Goal: Find specific page/section: Find specific page/section

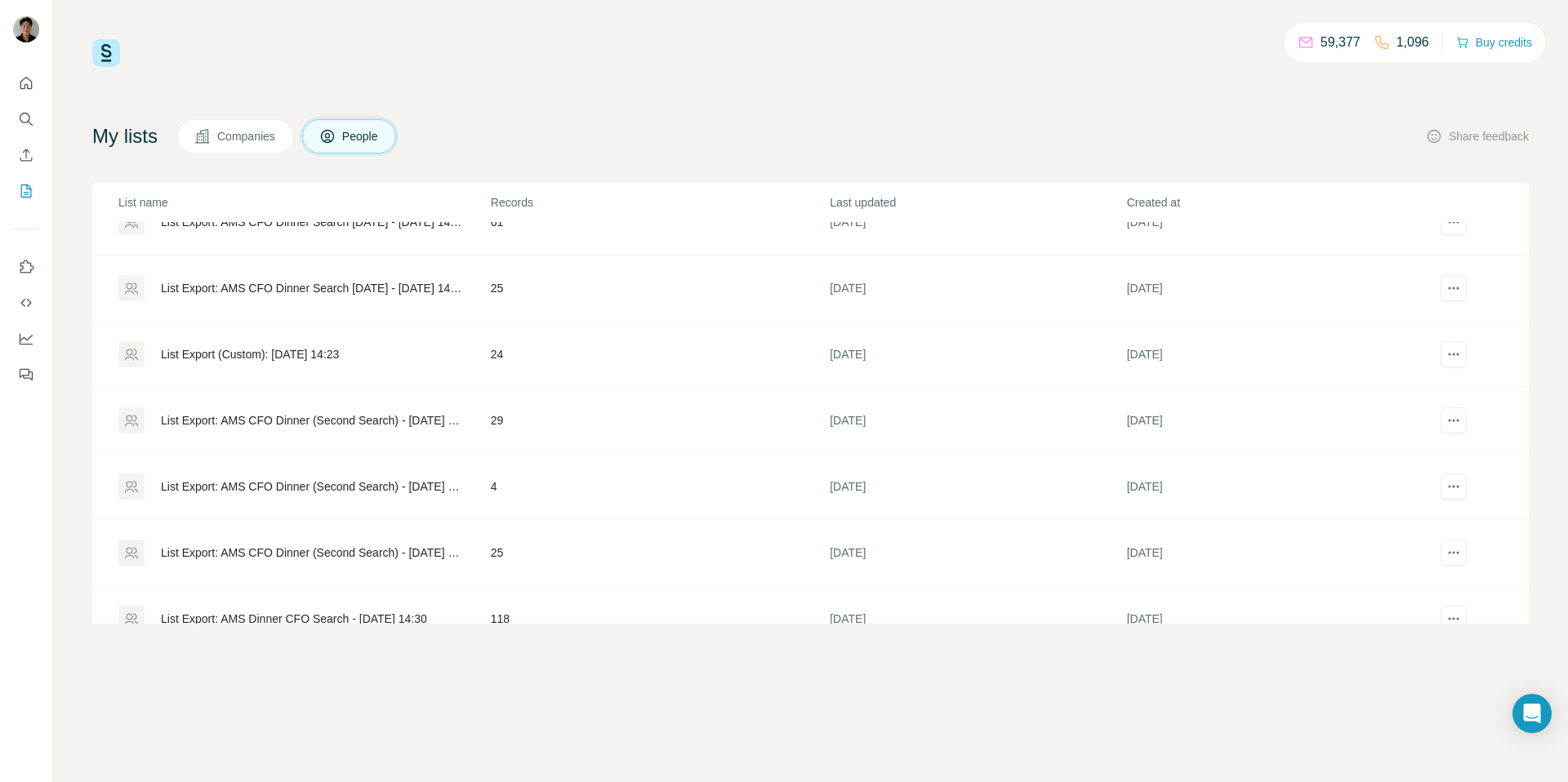
scroll to position [261, 0]
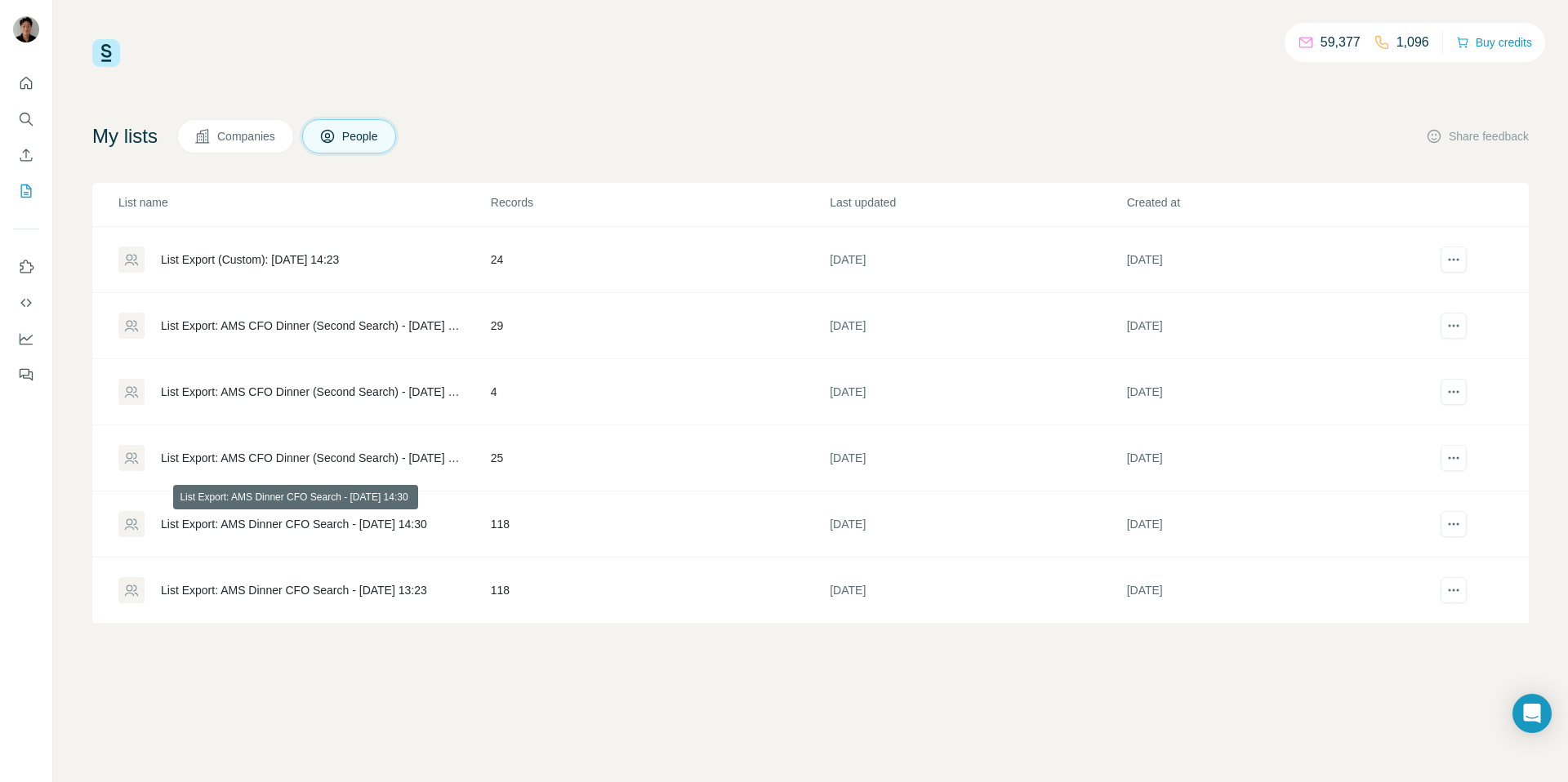
click at [254, 521] on div "List Export: AMS Dinner CFO Search - 14/08/2025 14:30" at bounding box center [294, 523] width 266 height 16
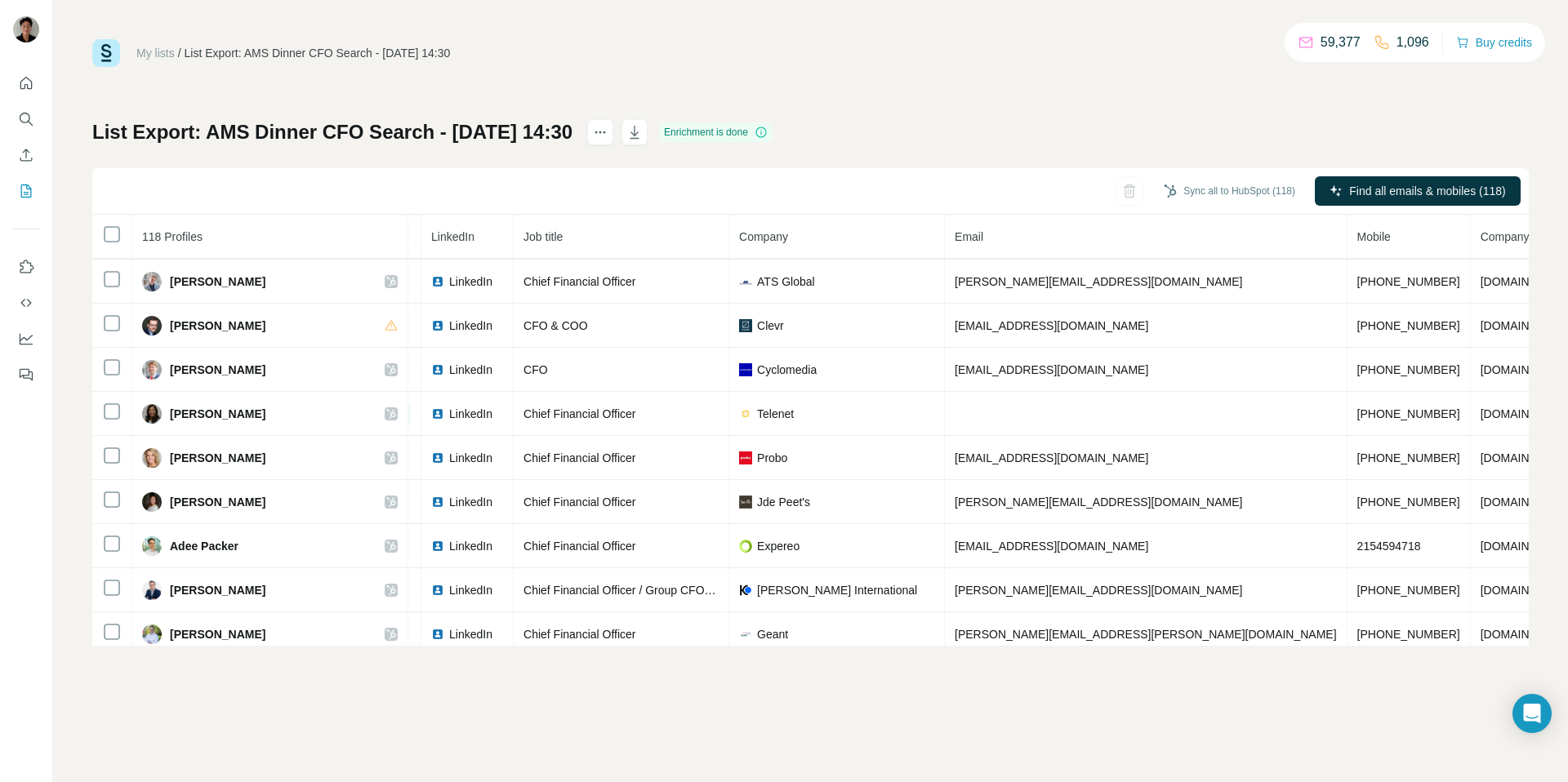
scroll to position [1633, 88]
click at [30, 75] on icon "Quick start" at bounding box center [26, 83] width 16 height 16
